Goal: Navigation & Orientation: Understand site structure

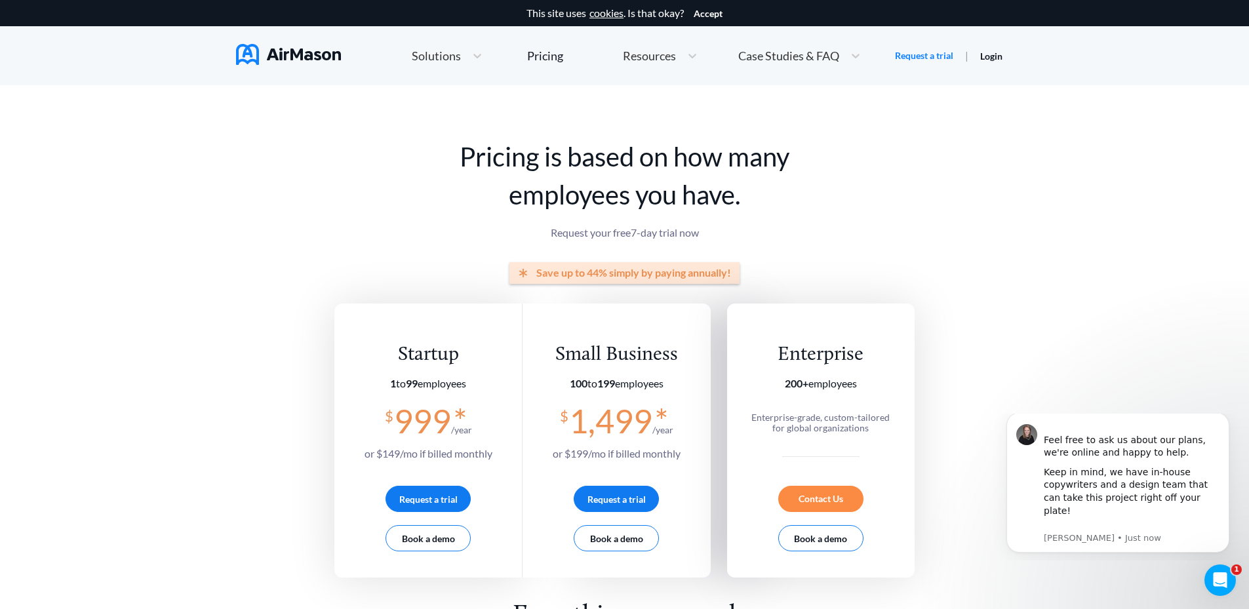
scroll to position [3186, 0]
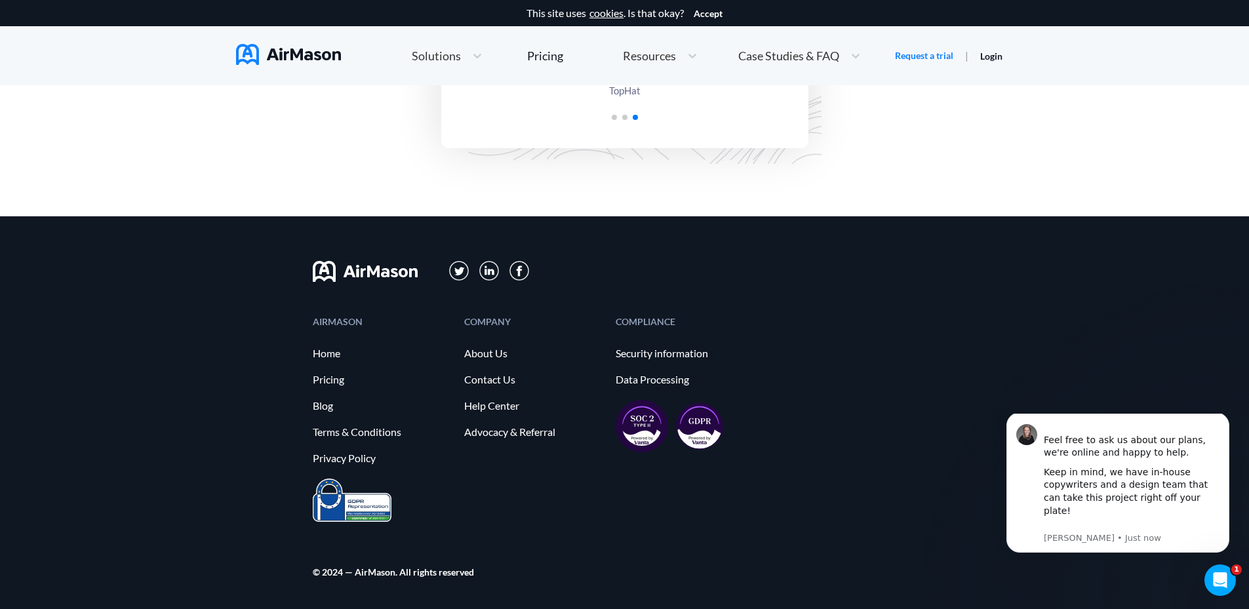
drag, startPoint x: 1256, startPoint y: 16, endPoint x: 158, endPoint y: 101, distance: 1101.2
click at [479, 354] on link "About Us" at bounding box center [533, 354] width 138 height 12
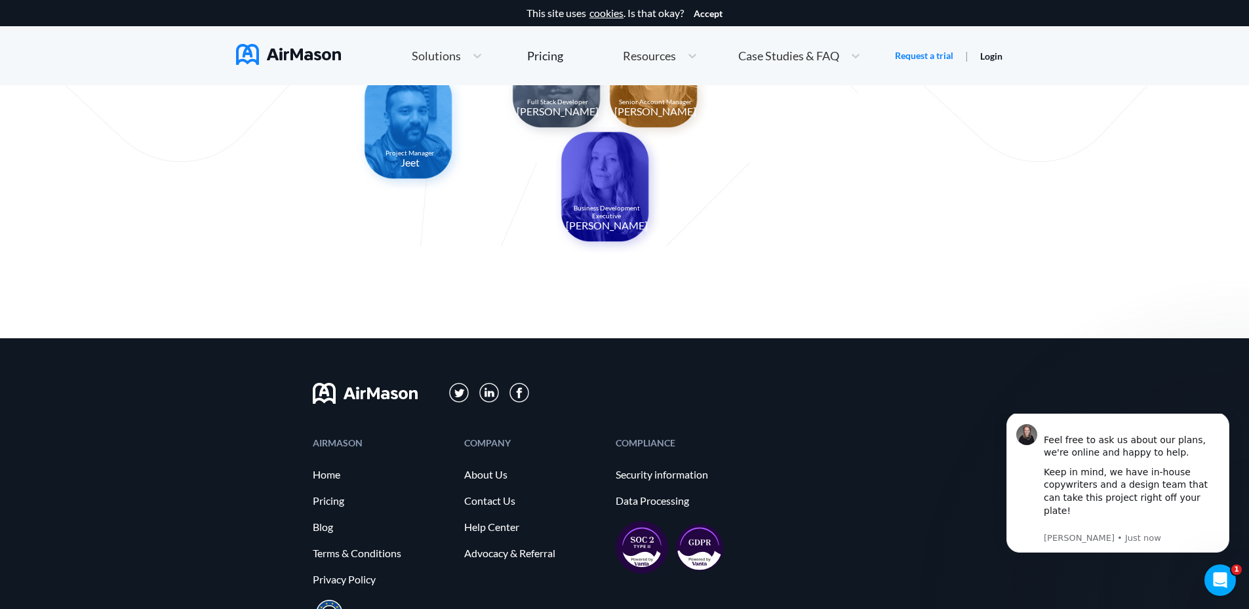
scroll to position [1368, 0]
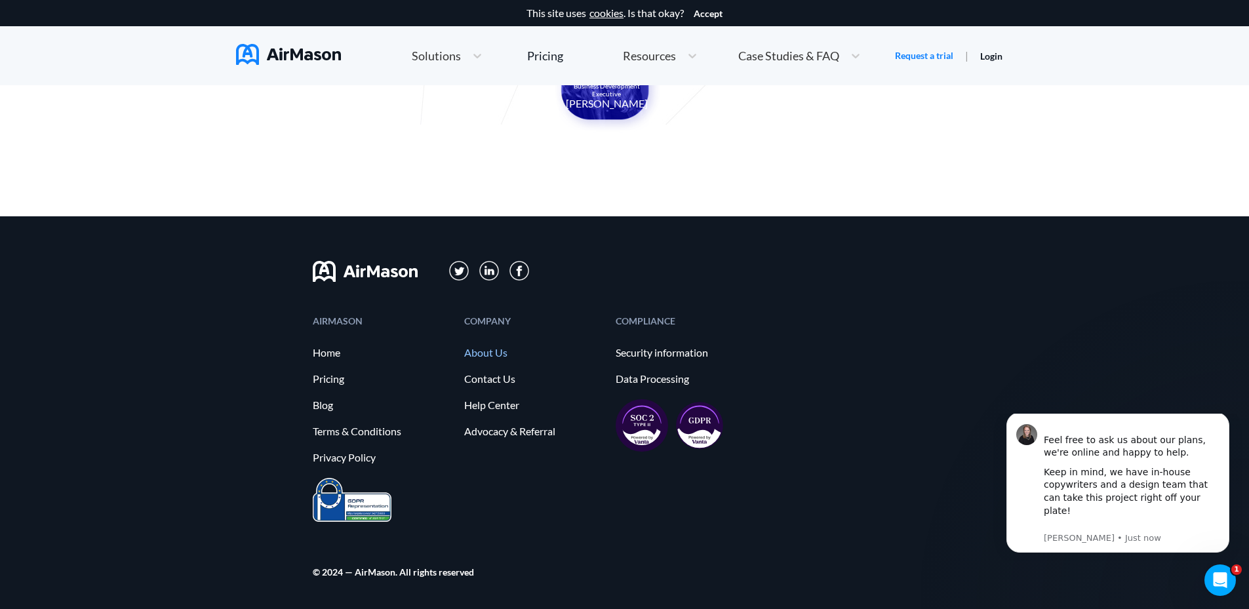
click at [479, 355] on link "About Us" at bounding box center [533, 353] width 138 height 12
click at [498, 407] on link "Help Center" at bounding box center [533, 405] width 138 height 12
click at [1226, 420] on icon "Dismiss notification" at bounding box center [1225, 416] width 7 height 7
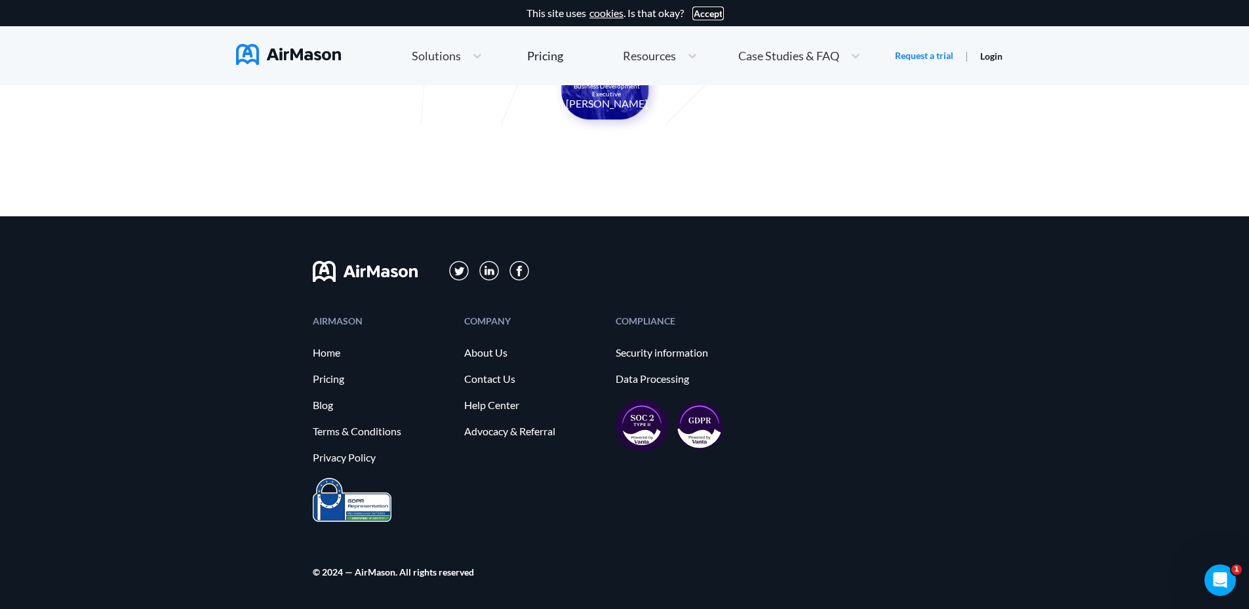
click at [716, 12] on button "Accept" at bounding box center [708, 14] width 29 height 10
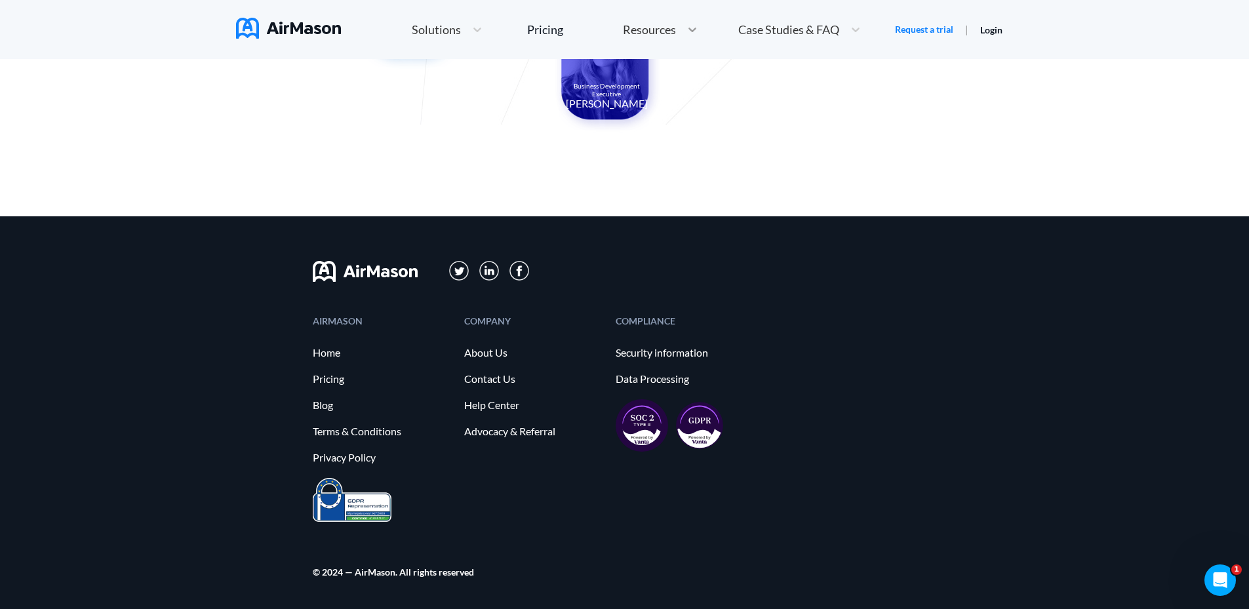
click at [700, 35] on div at bounding box center [693, 29] width 24 height 13
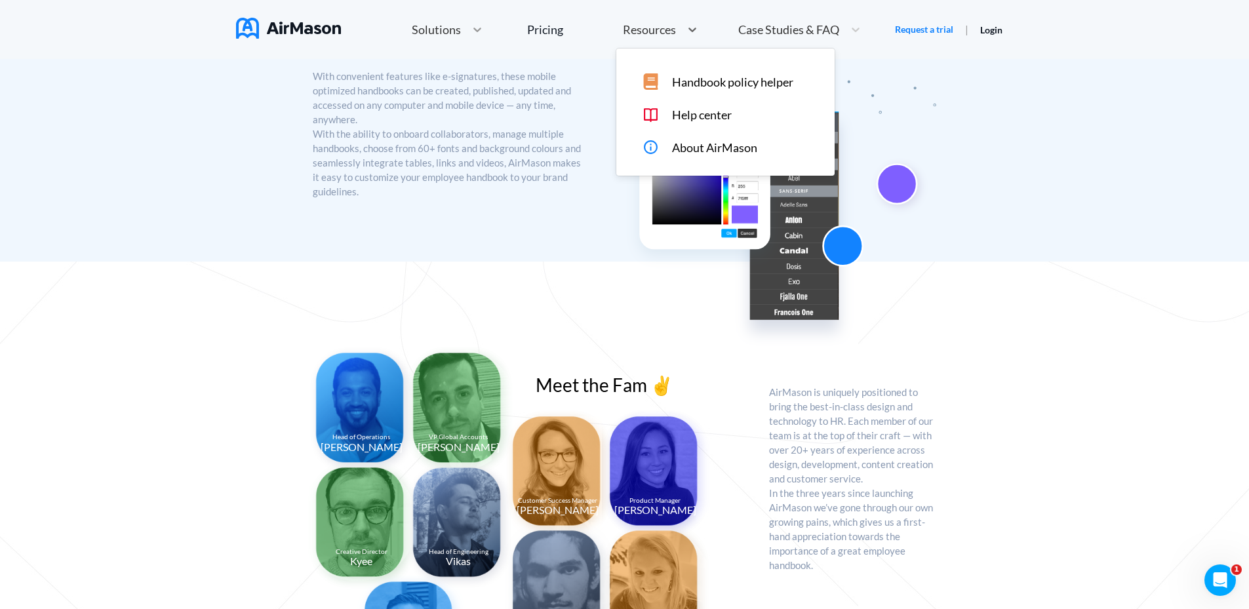
click at [471, 28] on icon at bounding box center [477, 29] width 13 height 13
